Goal: Navigation & Orientation: Find specific page/section

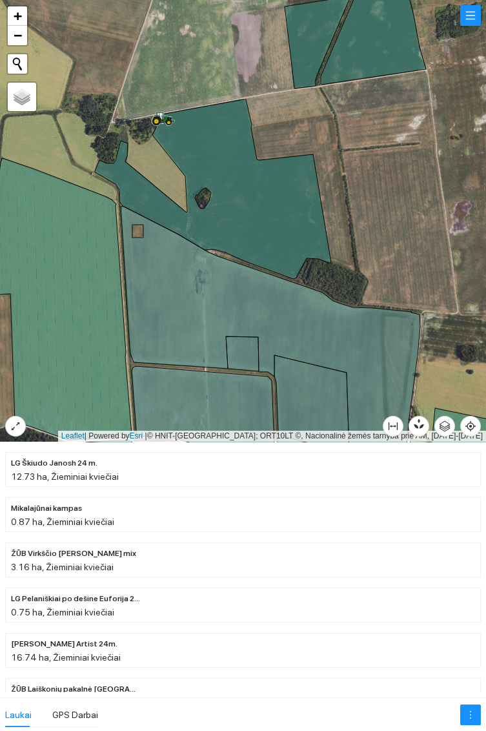
click at [270, 222] on icon at bounding box center [213, 189] width 236 height 180
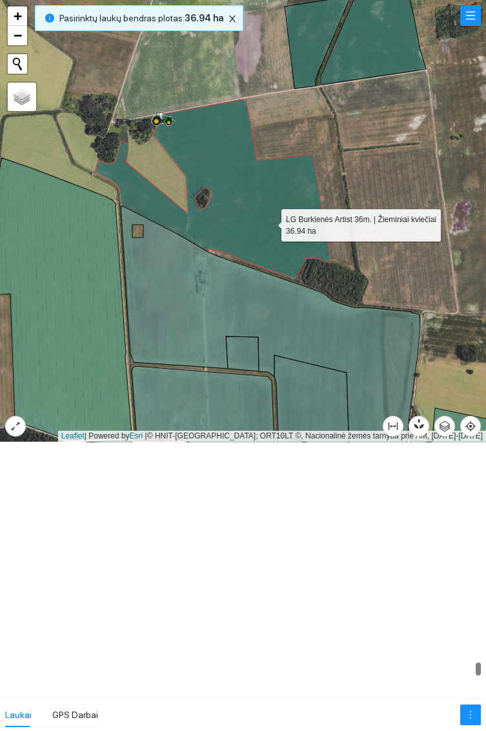
scroll to position [12396, 0]
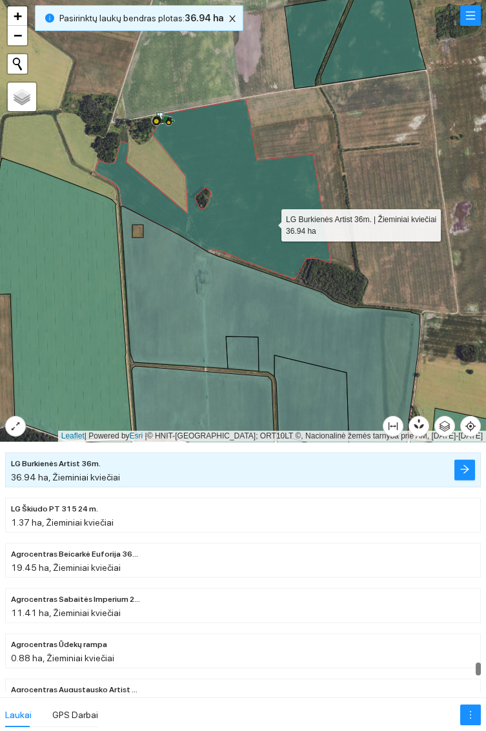
click at [387, 52] on icon at bounding box center [373, 34] width 105 height 99
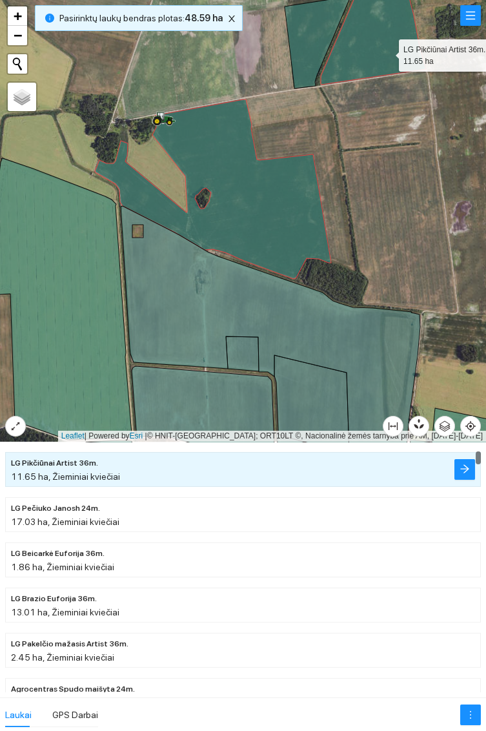
click at [312, 34] on icon at bounding box center [318, 42] width 67 height 92
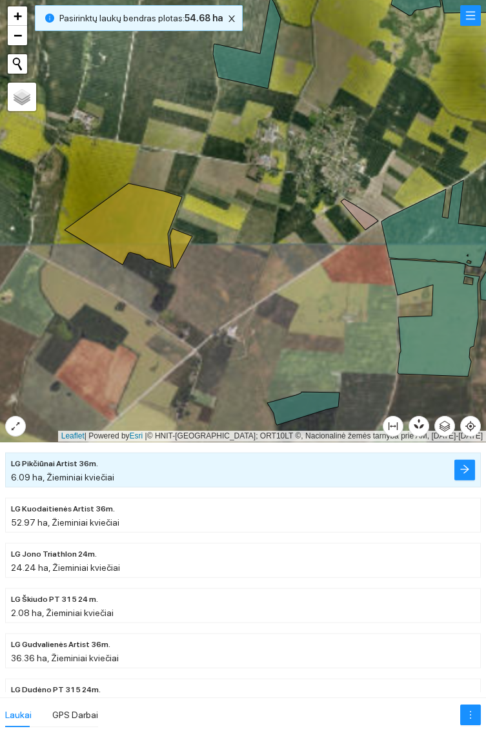
click at [128, 209] on icon at bounding box center [124, 225] width 118 height 84
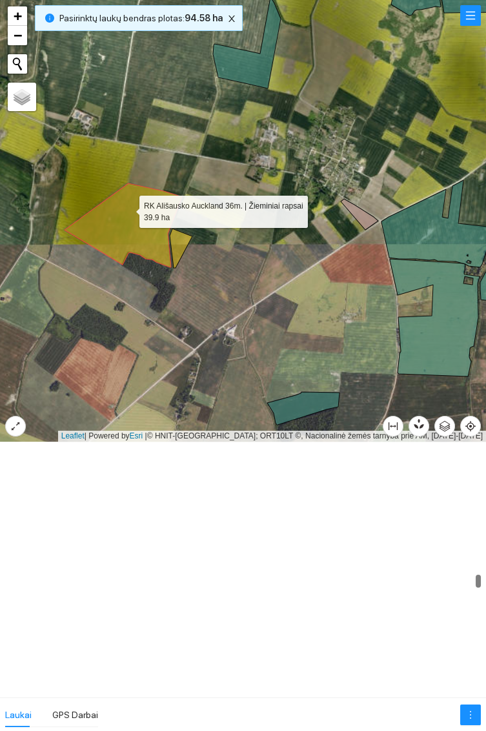
scroll to position [7349, 0]
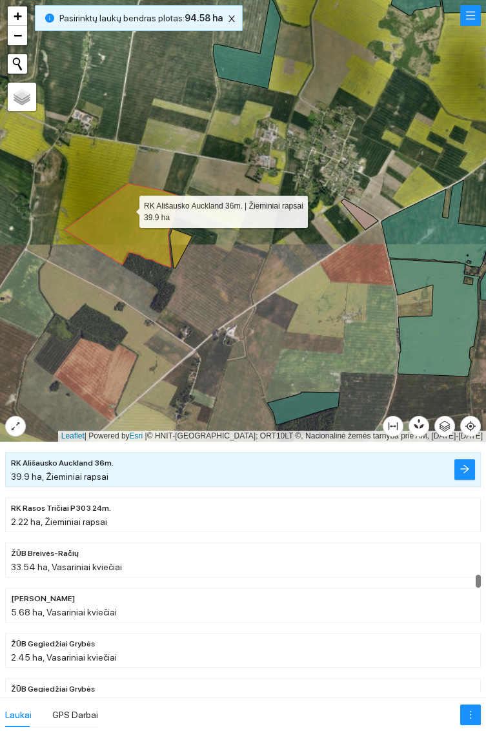
click at [186, 243] on icon at bounding box center [181, 248] width 23 height 39
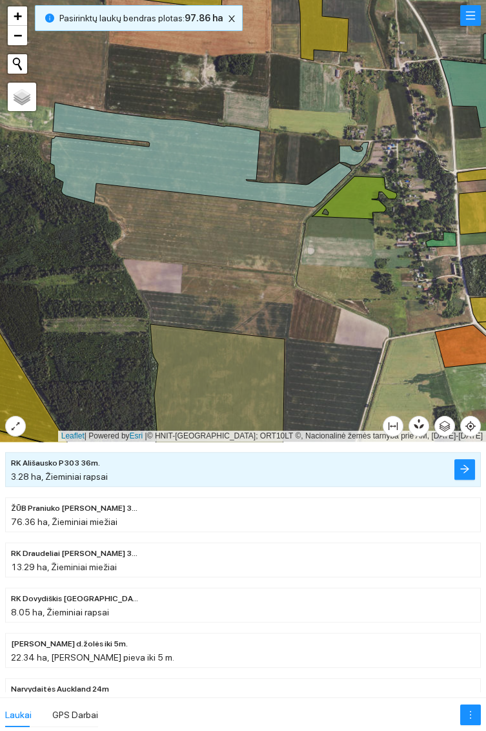
click at [201, 162] on icon at bounding box center [201, 155] width 302 height 105
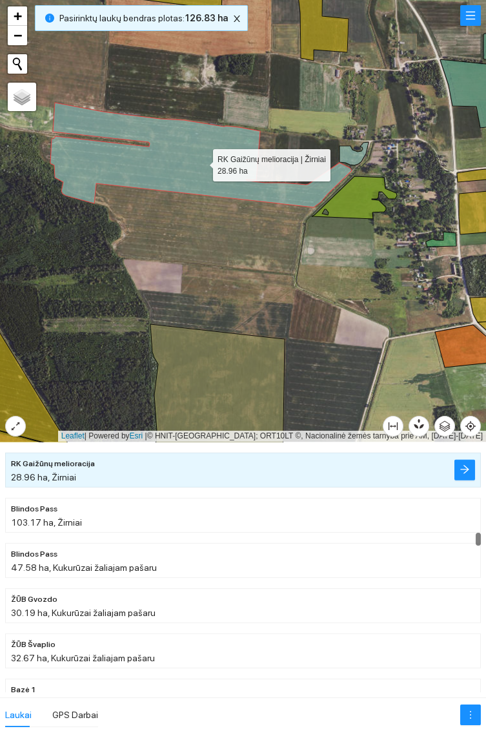
click at [360, 154] on icon at bounding box center [354, 153] width 29 height 23
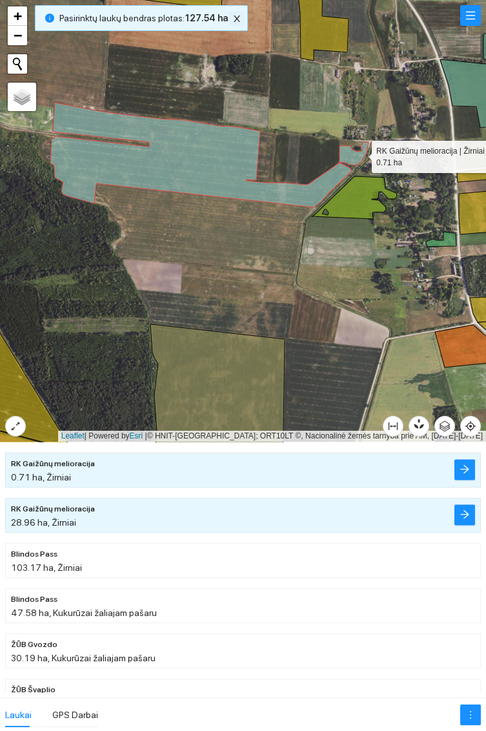
click at [236, 15] on span "close" at bounding box center [237, 18] width 14 height 9
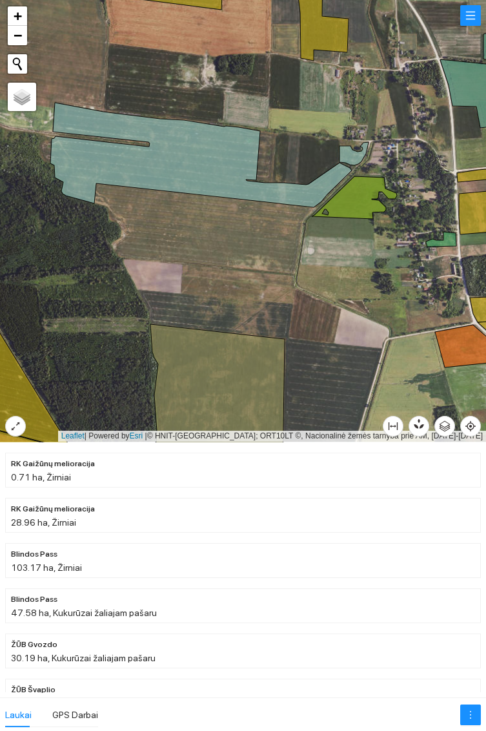
click at [201, 155] on icon at bounding box center [201, 155] width 302 height 105
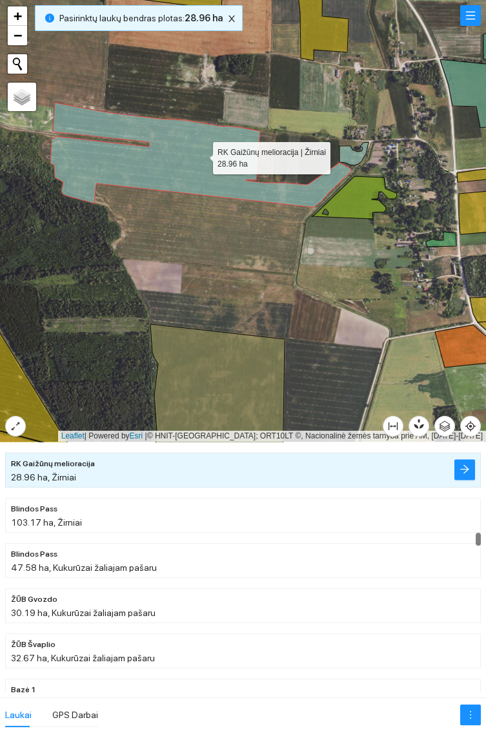
click at [364, 155] on icon at bounding box center [354, 153] width 29 height 23
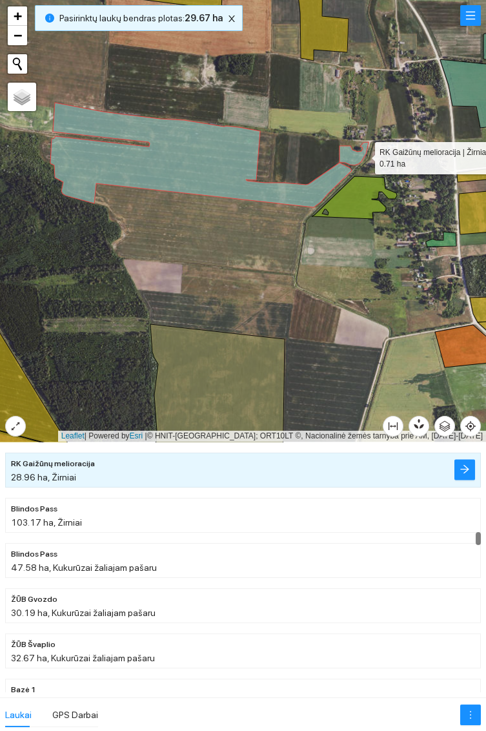
scroll to position [4914, 0]
